Goal: Communication & Community: Answer question/provide support

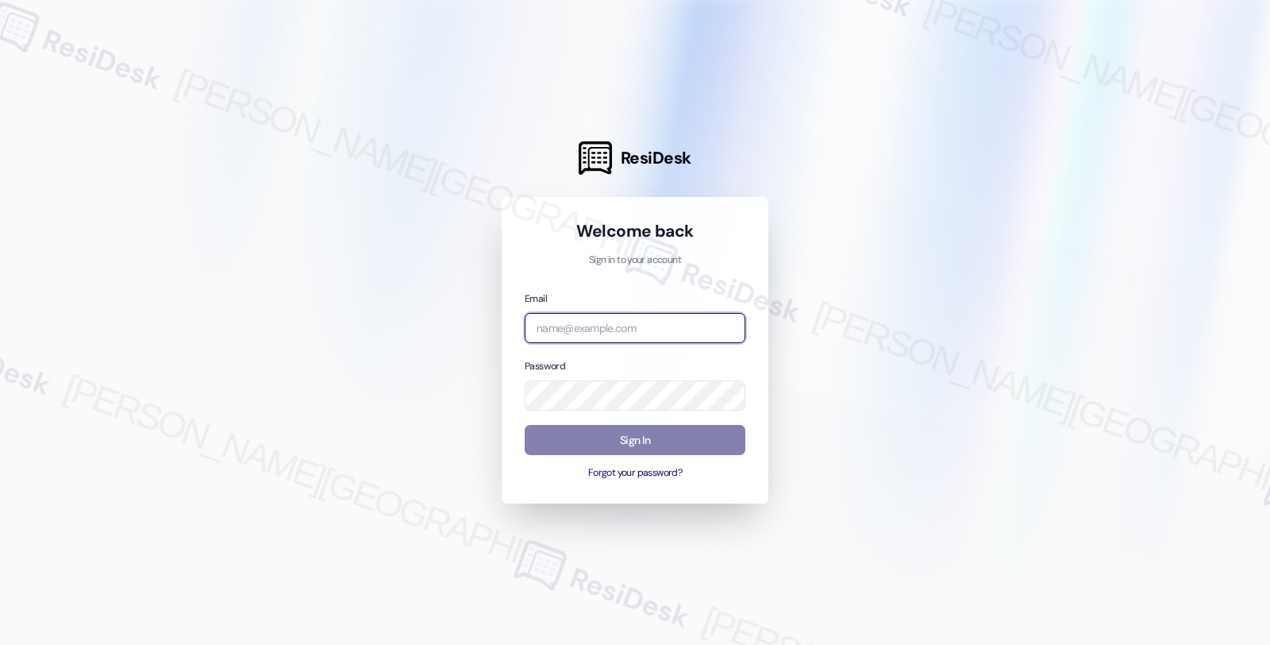
click at [617, 342] on input "email" at bounding box center [635, 328] width 221 height 31
type input "v"
type input "[EMAIL_ADDRESS][PERSON_NAME][DOMAIN_NAME]"
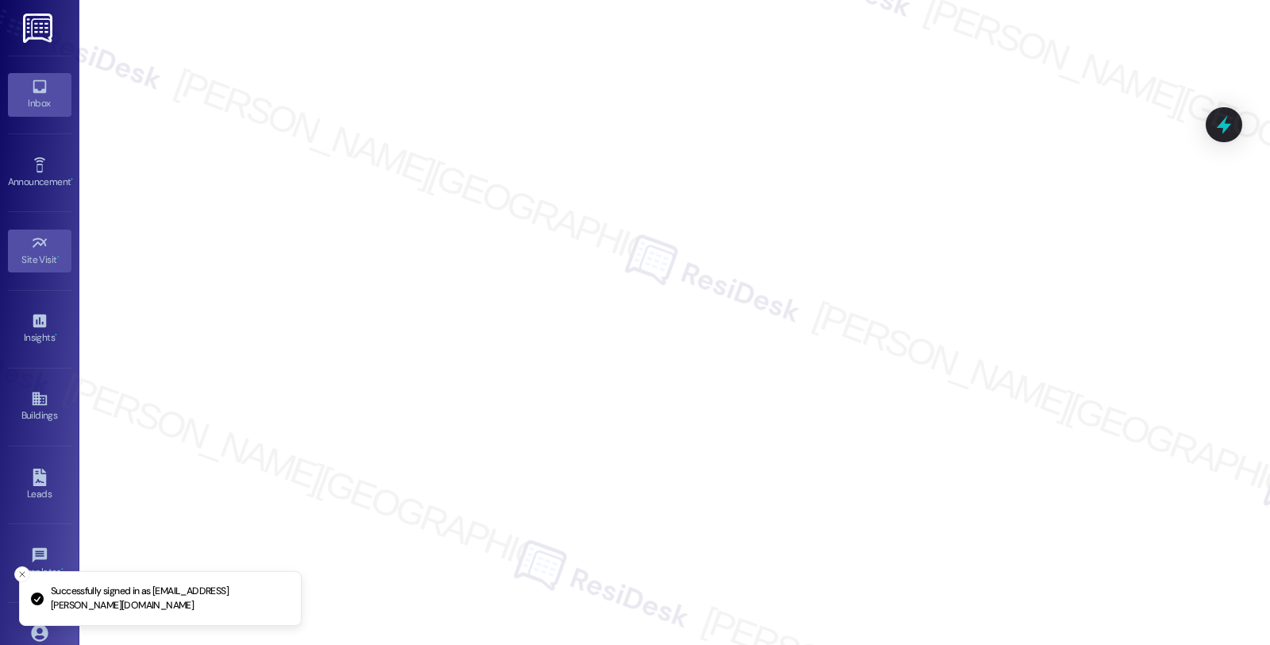
click at [44, 99] on div "Inbox" at bounding box center [39, 103] width 79 height 16
